Goal: Task Accomplishment & Management: Complete application form

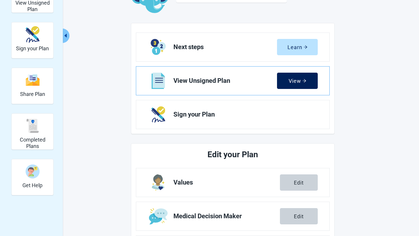
scroll to position [37, 0]
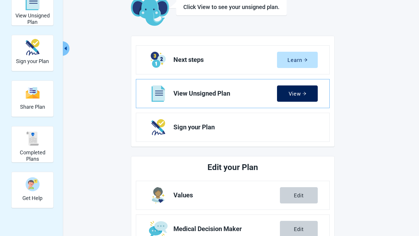
click at [299, 91] on div "View" at bounding box center [298, 94] width 18 height 6
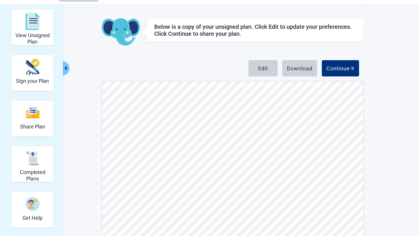
scroll to position [17, 0]
click at [40, 72] on div "Sign your Plan" at bounding box center [32, 67] width 33 height 22
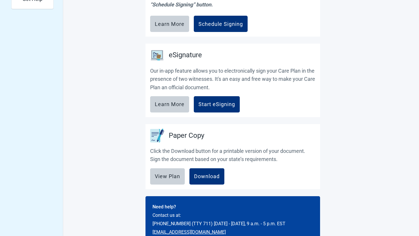
scroll to position [237, 0]
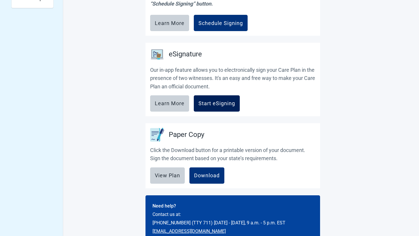
click at [214, 100] on button "Start eSigning" at bounding box center [217, 103] width 46 height 16
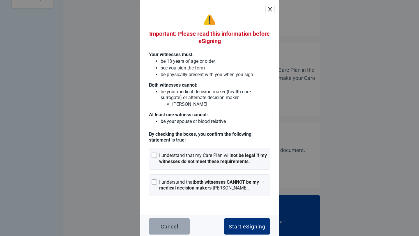
click at [172, 227] on div "Cancel" at bounding box center [170, 227] width 18 height 6
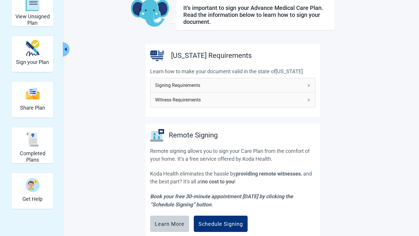
scroll to position [48, 0]
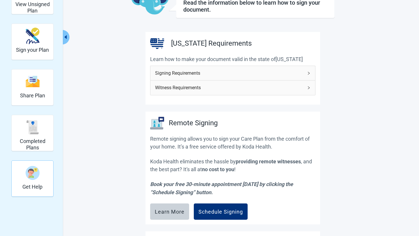
click at [37, 172] on img "Get Help" at bounding box center [33, 173] width 14 height 14
